Goal: Find specific page/section: Find specific page/section

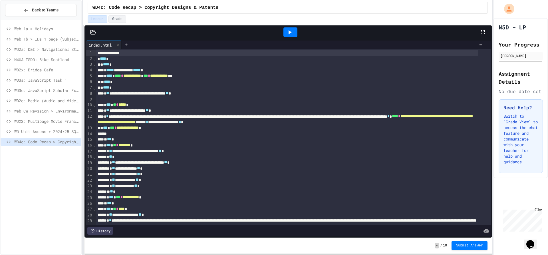
click at [290, 30] on icon at bounding box center [289, 32] width 7 height 7
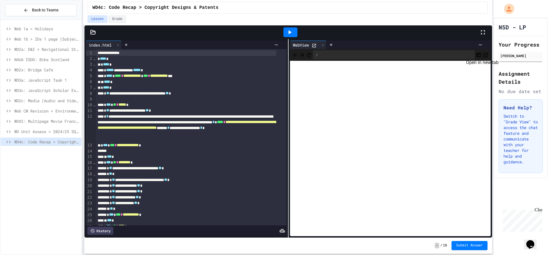
click at [483, 53] on icon "Open in new tab" at bounding box center [486, 55] width 6 height 6
click at [483, 54] on icon "Open in new tab" at bounding box center [486, 55] width 6 height 6
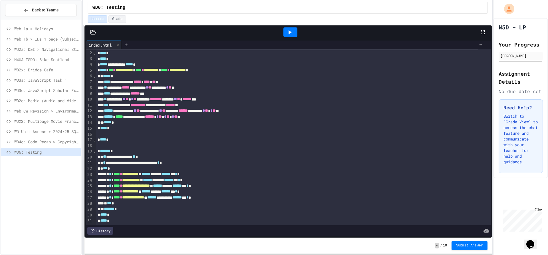
scroll to position [14, 0]
click at [286, 30] on icon at bounding box center [289, 32] width 7 height 7
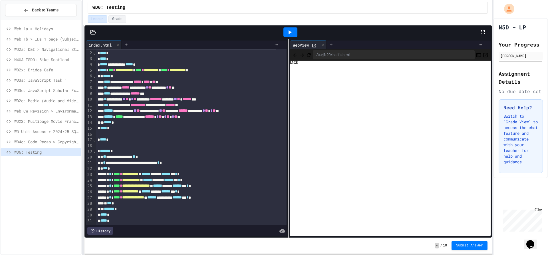
click at [292, 52] on icon "Back" at bounding box center [295, 55] width 6 height 6
click at [294, 56] on icon "Back" at bounding box center [295, 55] width 4 height 4
click at [92, 33] on icon at bounding box center [93, 32] width 6 height 6
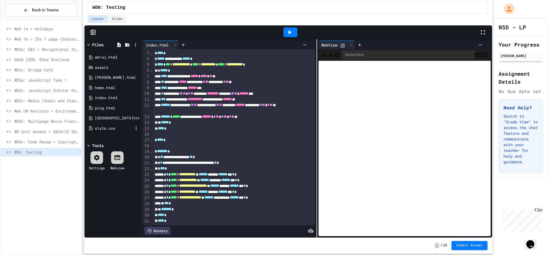
click at [120, 131] on div "style.css" at bounding box center [113, 128] width 54 height 10
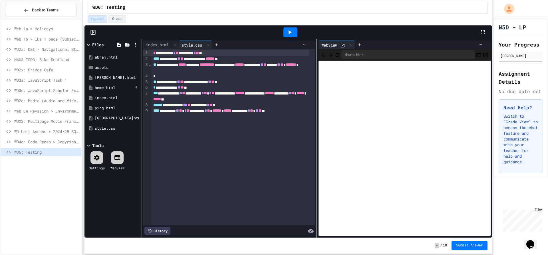
click at [116, 85] on div "home.html" at bounding box center [114, 88] width 38 height 6
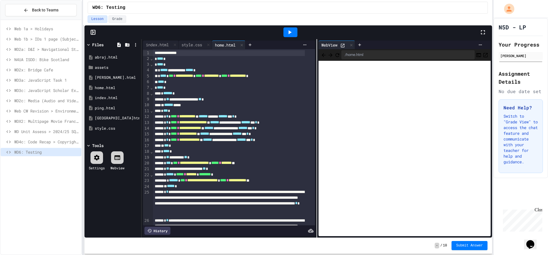
click at [90, 46] on icon at bounding box center [88, 44] width 5 height 5
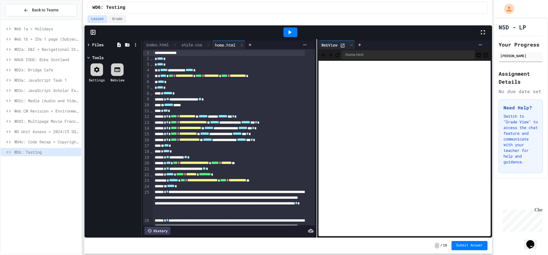
click at [90, 46] on icon at bounding box center [88, 44] width 5 height 5
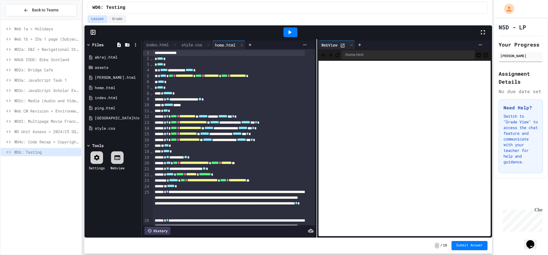
click at [93, 33] on icon at bounding box center [93, 32] width 6 height 6
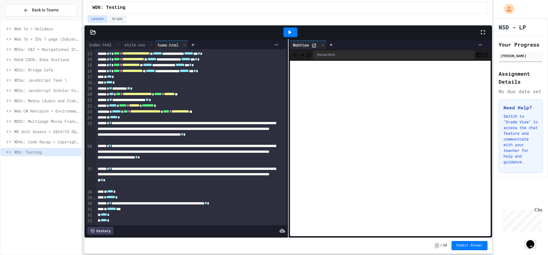
scroll to position [77, 0]
click at [292, 54] on button "Back" at bounding box center [295, 54] width 6 height 7
click at [95, 33] on icon at bounding box center [92, 32] width 5 height 4
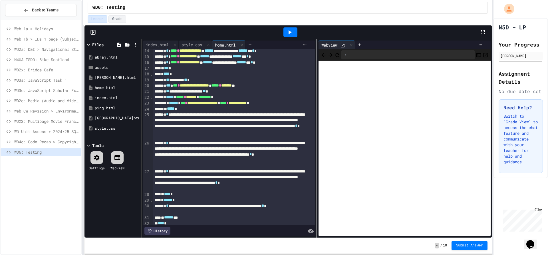
click at [95, 33] on rect at bounding box center [93, 32] width 4 height 4
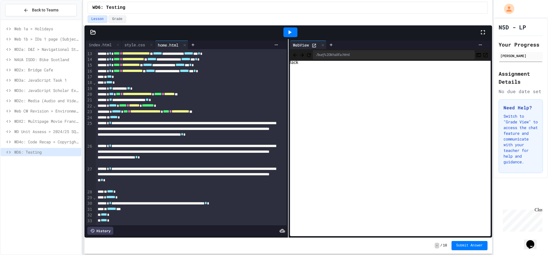
click at [295, 57] on icon "Back" at bounding box center [295, 55] width 6 height 6
click at [293, 55] on icon "Back" at bounding box center [295, 55] width 4 height 4
click at [294, 55] on icon "Back" at bounding box center [295, 55] width 4 height 4
click at [292, 54] on icon "Back" at bounding box center [295, 55] width 6 height 6
click at [296, 55] on icon "Back" at bounding box center [295, 55] width 6 height 6
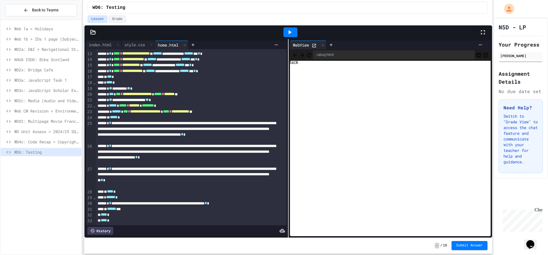
click at [292, 57] on icon "Back" at bounding box center [295, 55] width 6 height 6
click at [297, 56] on icon "Back" at bounding box center [295, 55] width 6 height 6
click at [293, 53] on icon "Back" at bounding box center [295, 55] width 6 height 6
click at [91, 33] on icon at bounding box center [92, 32] width 5 height 4
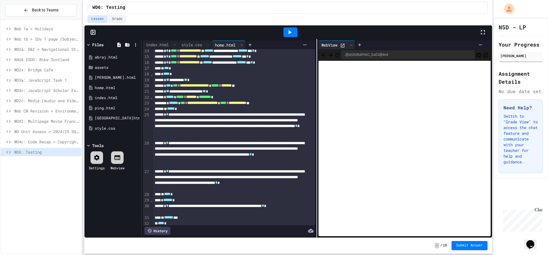
click at [322, 53] on icon "Back" at bounding box center [324, 55] width 6 height 6
click at [323, 55] on icon "Back" at bounding box center [324, 55] width 6 height 6
click at [119, 114] on div "shanghai.html" at bounding box center [113, 118] width 54 height 10
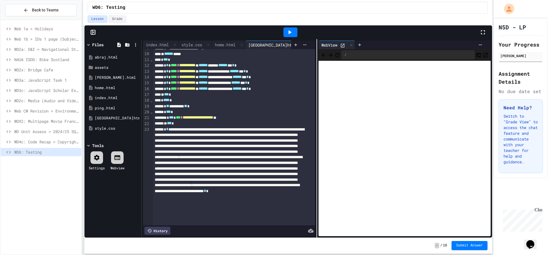
scroll to position [57, 0]
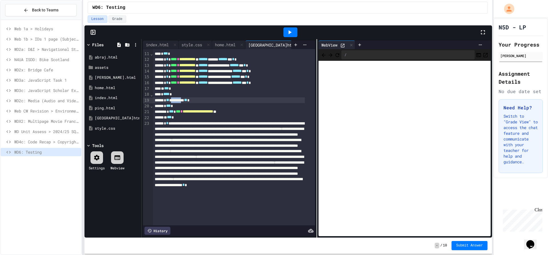
drag, startPoint x: 191, startPoint y: 101, endPoint x: 175, endPoint y: 100, distance: 15.4
click at [175, 100] on div "**********" at bounding box center [229, 100] width 152 height 6
click at [290, 31] on icon at bounding box center [290, 32] width 3 height 4
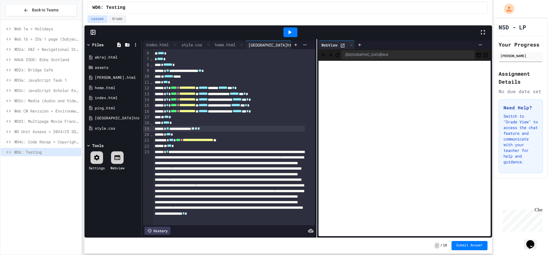
scroll to position [19, 0]
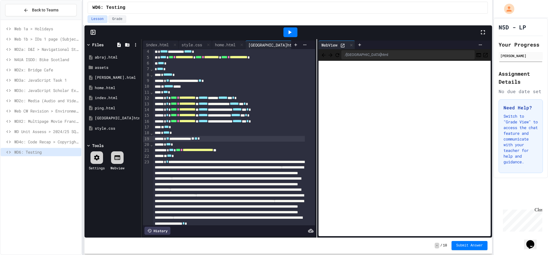
click at [539, 210] on div "Close" at bounding box center [538, 210] width 7 height 7
